Goal: Information Seeking & Learning: Learn about a topic

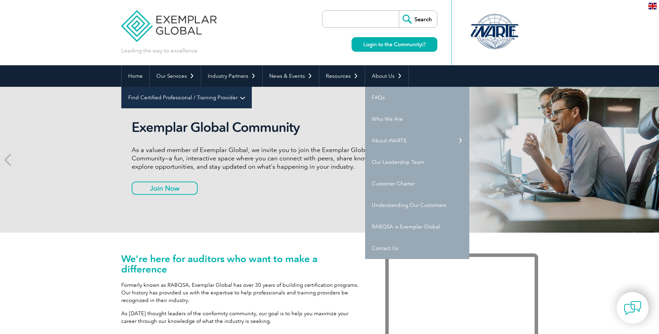
click at [251, 87] on link "Find Certified Professional / Training Provider" at bounding box center [187, 98] width 130 height 22
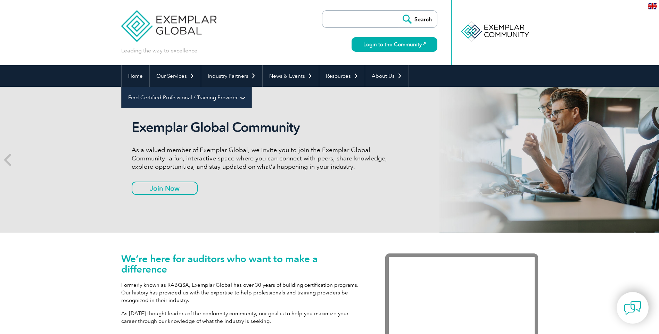
click at [251, 87] on link "Find Certified Professional / Training Provider" at bounding box center [187, 98] width 130 height 22
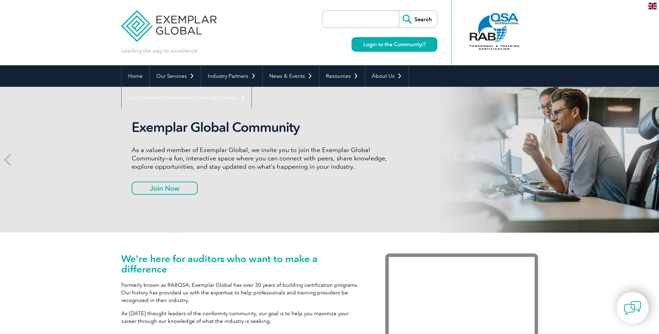
click at [0, 0] on link "Find A Training Provider" at bounding box center [0, 0] width 0 height 0
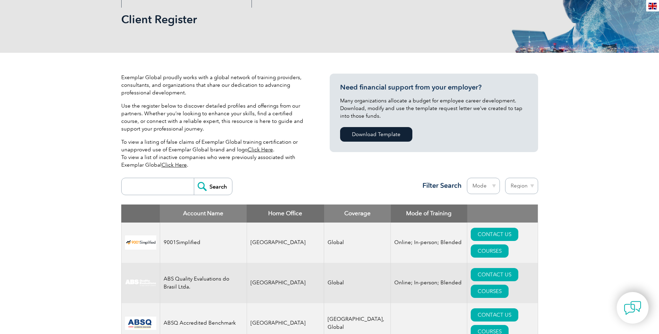
scroll to position [139, 0]
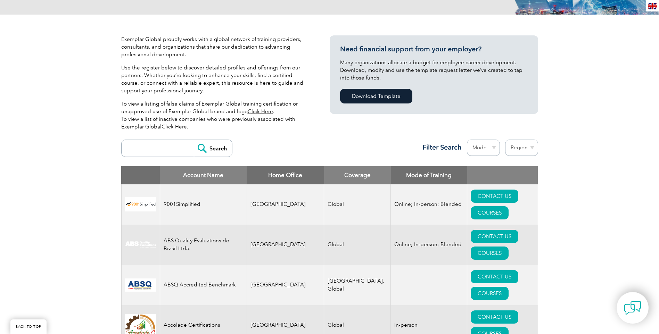
click at [152, 151] on input "search" at bounding box center [159, 148] width 69 height 17
type input "bsi"
click at [194, 140] on input "Search" at bounding box center [213, 148] width 38 height 17
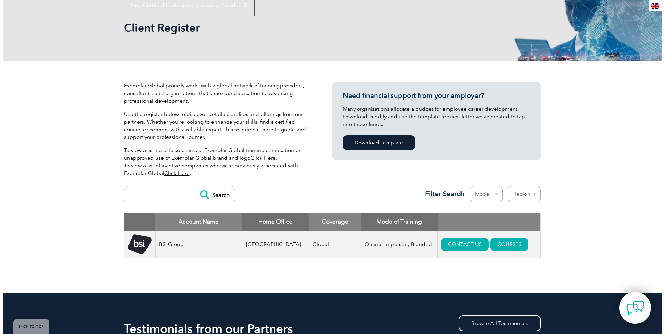
scroll to position [93, 0]
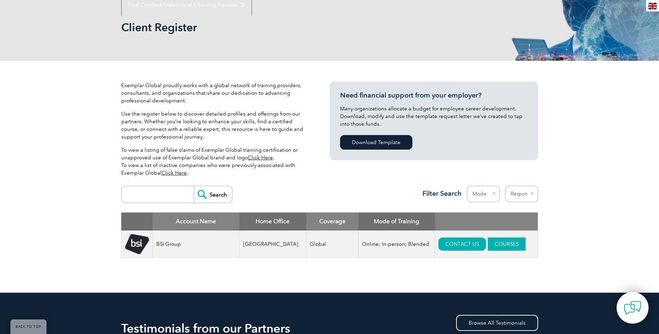
click at [487, 246] on link "COURSES" at bounding box center [506, 243] width 38 height 13
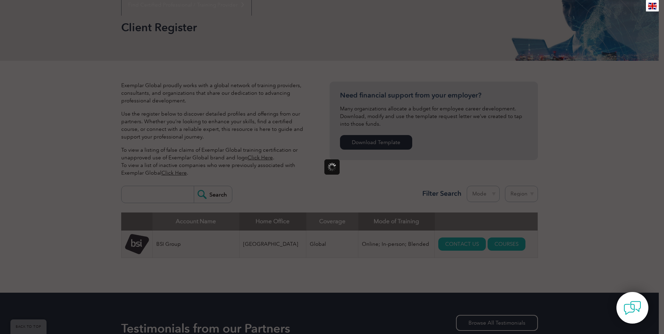
scroll to position [0, 0]
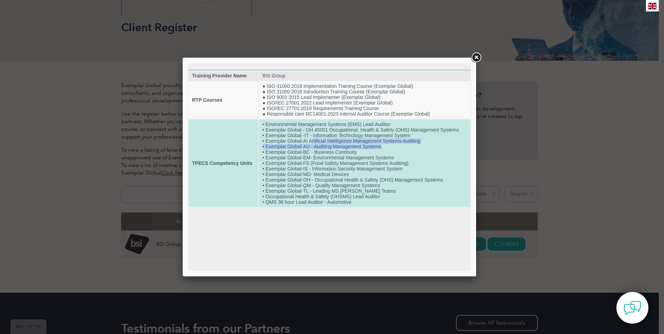
drag, startPoint x: 389, startPoint y: 144, endPoint x: 304, endPoint y: 143, distance: 85.7
click at [304, 143] on td "• Environmental Management Systems (EMS) Lead Auditor • Exemplar Global - OH 45…" at bounding box center [364, 162] width 211 height 87
